Goal: Find specific page/section: Find specific page/section

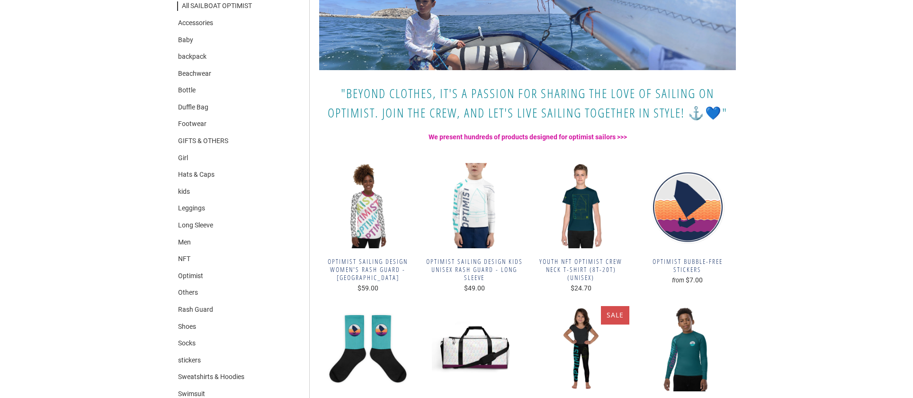
scroll to position [190, 0]
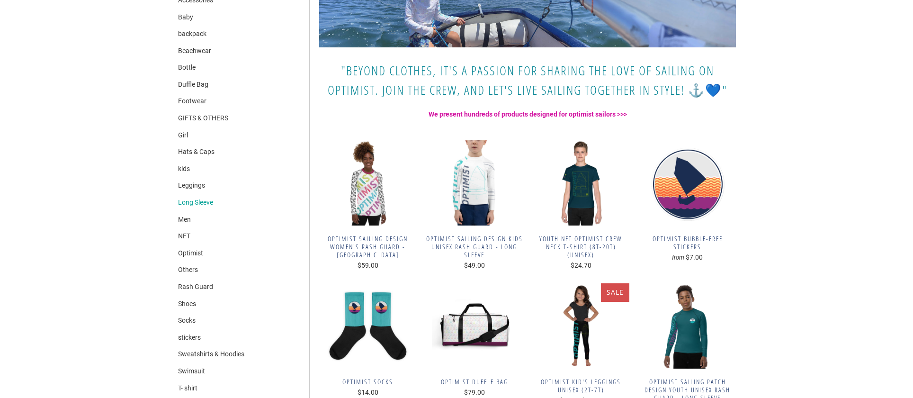
click at [211, 200] on link "Long Sleeve" at bounding box center [195, 202] width 36 height 9
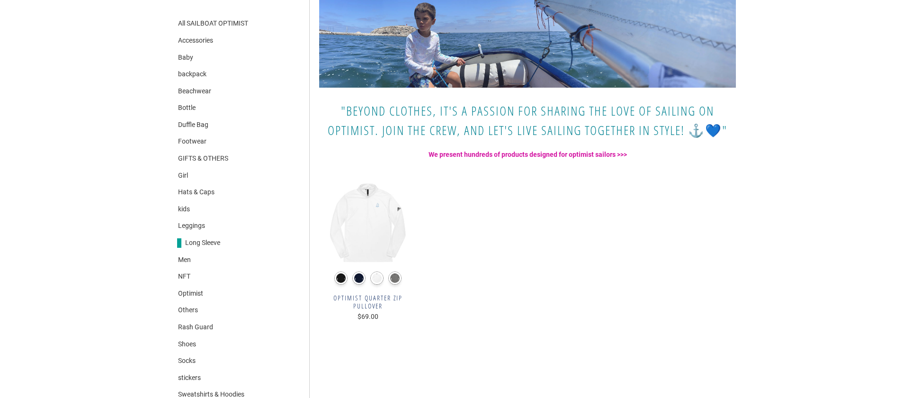
scroll to position [190, 0]
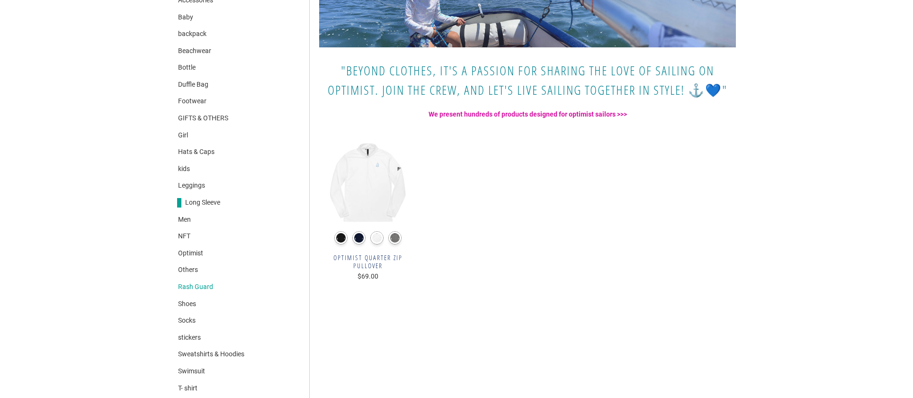
click at [194, 286] on link "Rash Guard" at bounding box center [195, 286] width 36 height 9
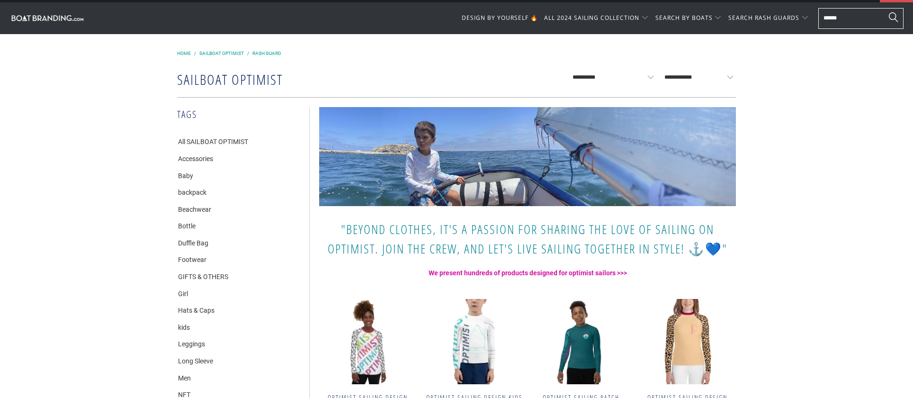
scroll to position [47, 0]
